Goal: Find specific page/section: Find specific page/section

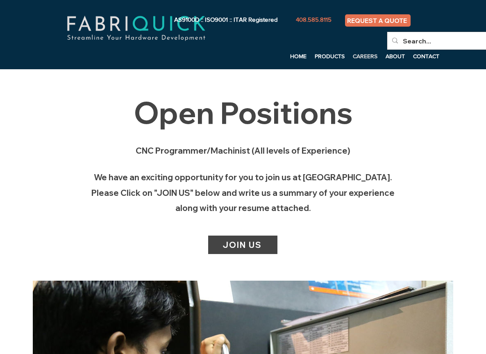
scroll to position [219, 0]
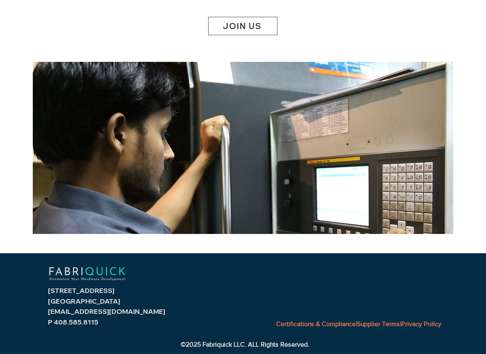
click at [236, 30] on span "JOIN US" at bounding box center [241, 26] width 39 height 10
click at [253, 28] on span "JOIN US" at bounding box center [241, 26] width 39 height 10
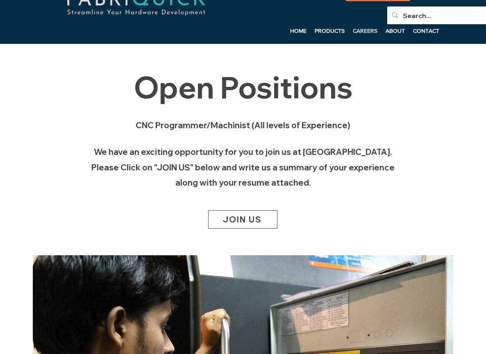
scroll to position [0, 0]
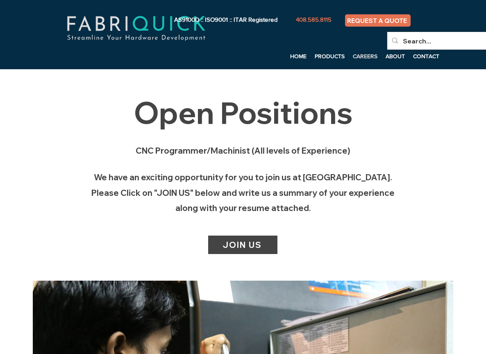
click at [365, 55] on p "CAREERS" at bounding box center [364, 56] width 33 height 12
click at [328, 53] on p "PRODUCTS" at bounding box center [329, 56] width 38 height 12
